Goal: Browse casually

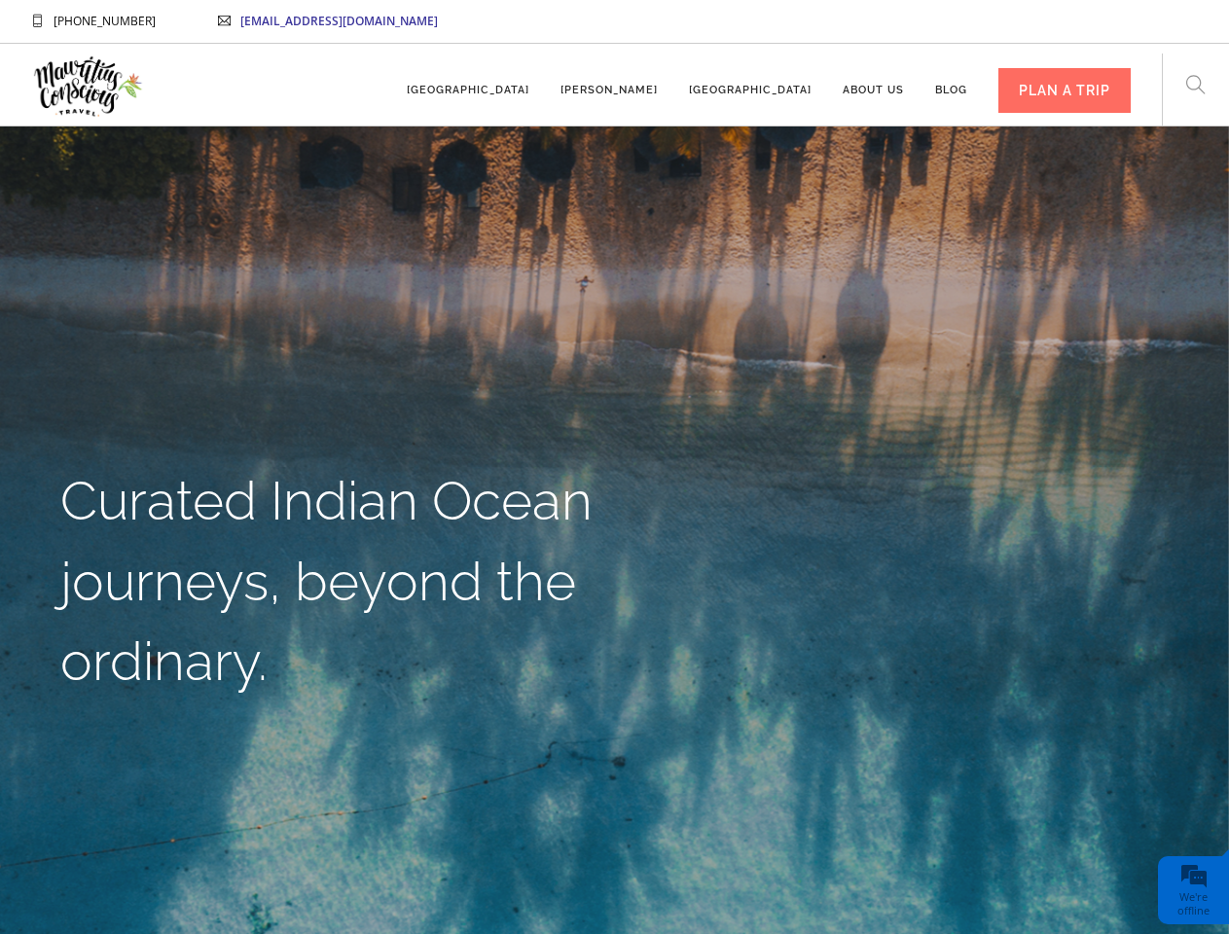
click at [614, 467] on div "Curated Indian Ocean journeys, beyond the ordinary." at bounding box center [330, 593] width 569 height 265
click at [1195, 90] on icon at bounding box center [1195, 84] width 19 height 19
click at [614, 530] on div "Curated Indian Ocean journeys, beyond the ordinary." at bounding box center [330, 593] width 569 height 265
click at [27, 530] on link "Previous" at bounding box center [27, 530] width 23 height 23
click at [1202, 530] on link "Next" at bounding box center [1201, 530] width 23 height 23
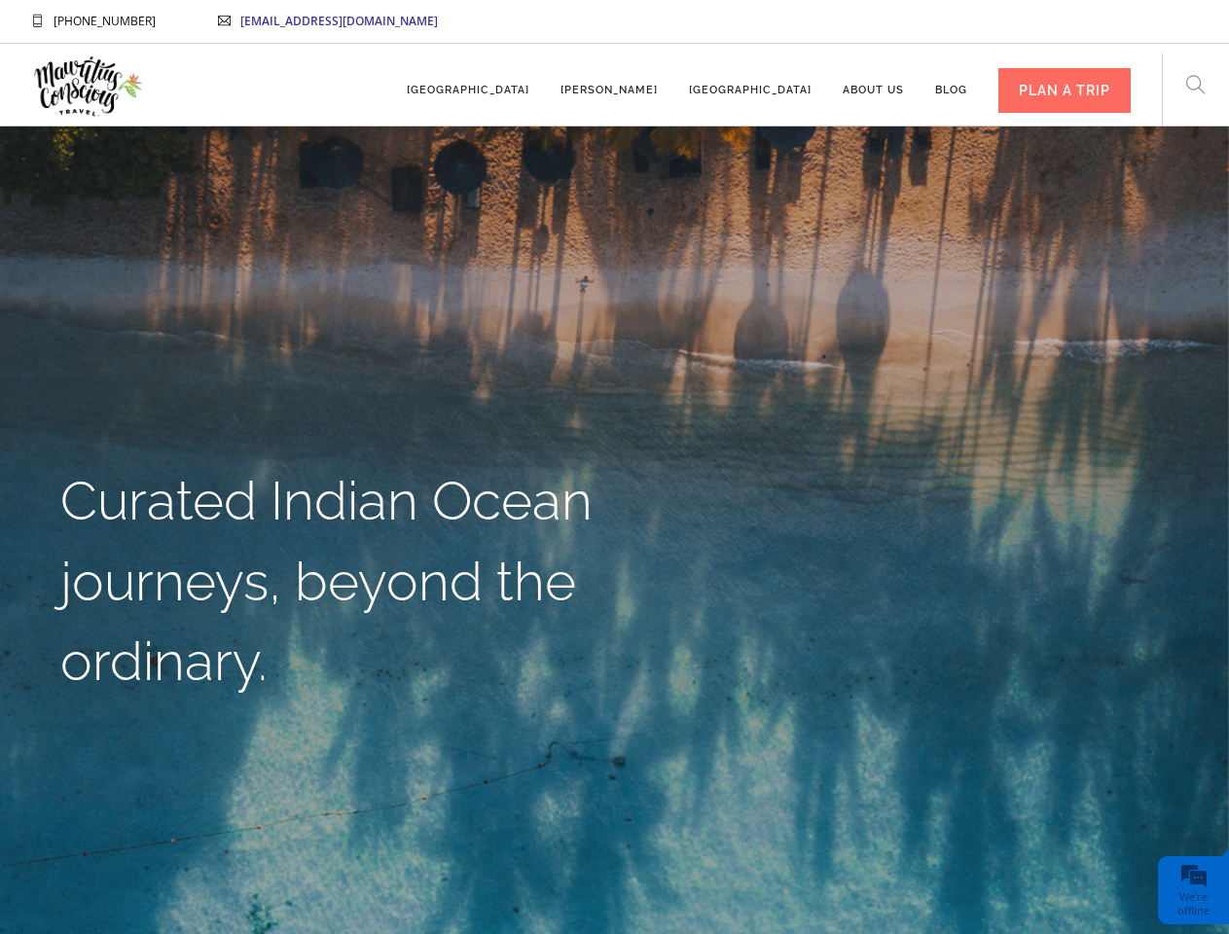
click at [1193, 890] on div "We're offline" at bounding box center [1193, 903] width 61 height 27
